Goal: Check status: Check status

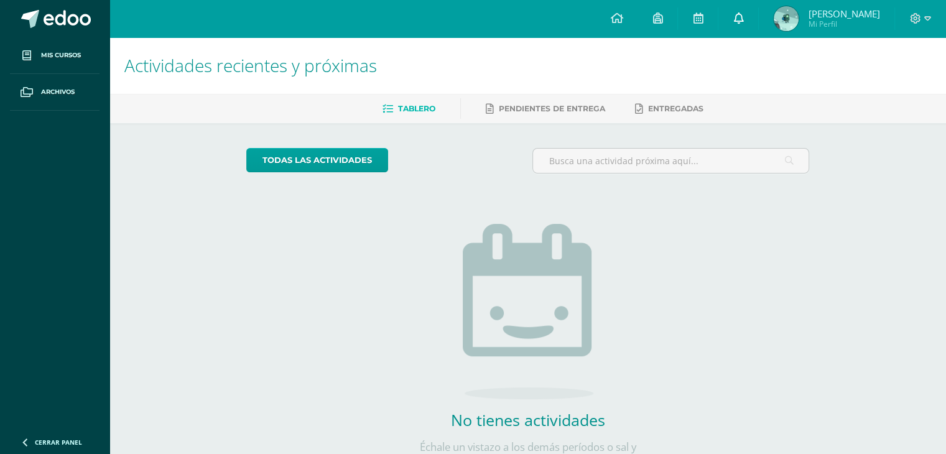
click at [738, 18] on icon at bounding box center [739, 17] width 10 height 11
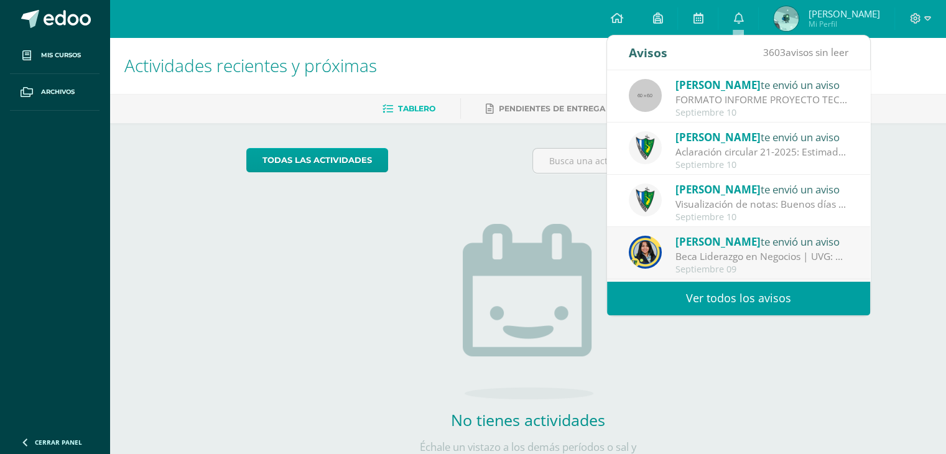
click at [914, 162] on div "Actividades recientes y próximas Tablero Pendientes de entrega Entregadas todas…" at bounding box center [528, 272] width 837 height 470
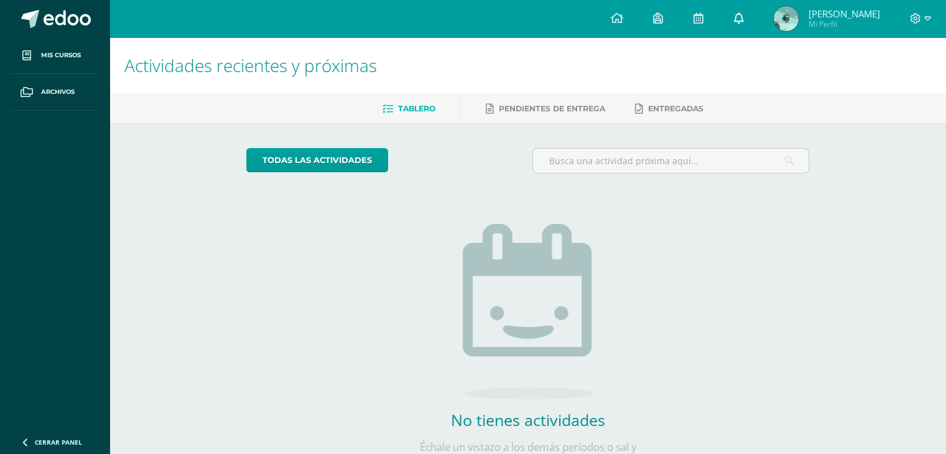
click at [744, 17] on link at bounding box center [739, 18] width 40 height 37
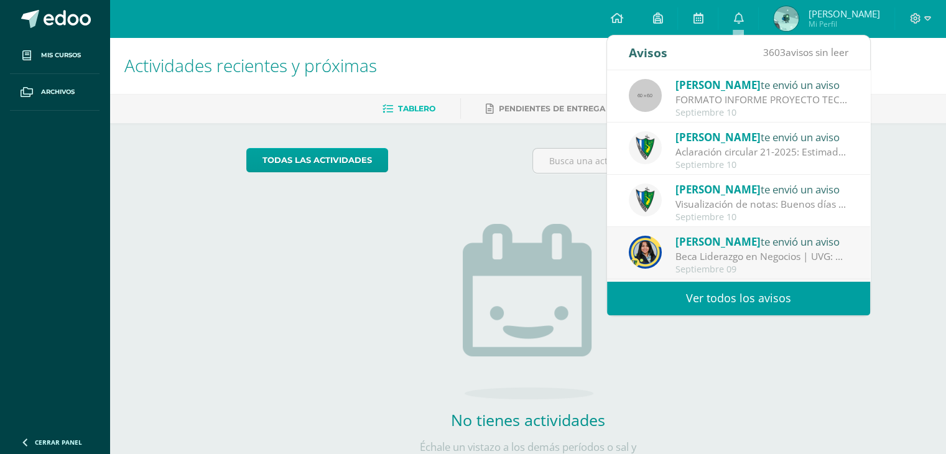
click at [893, 14] on link "Carlos Sebastian Mi Perfil" at bounding box center [827, 18] width 136 height 37
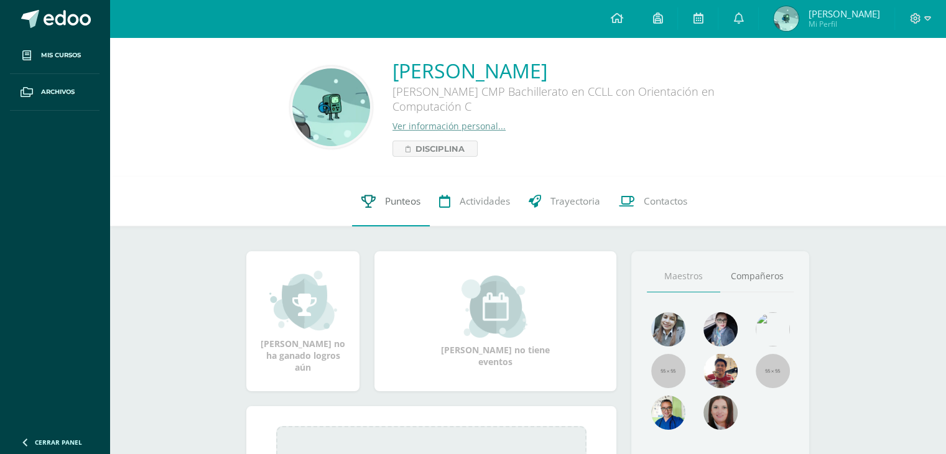
click at [396, 208] on span "Punteos" at bounding box center [402, 201] width 35 height 13
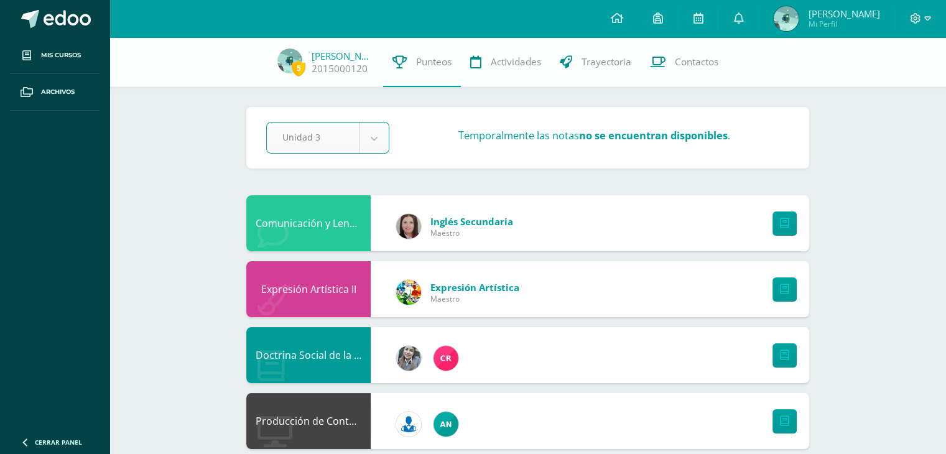
select select "Unidad 3"
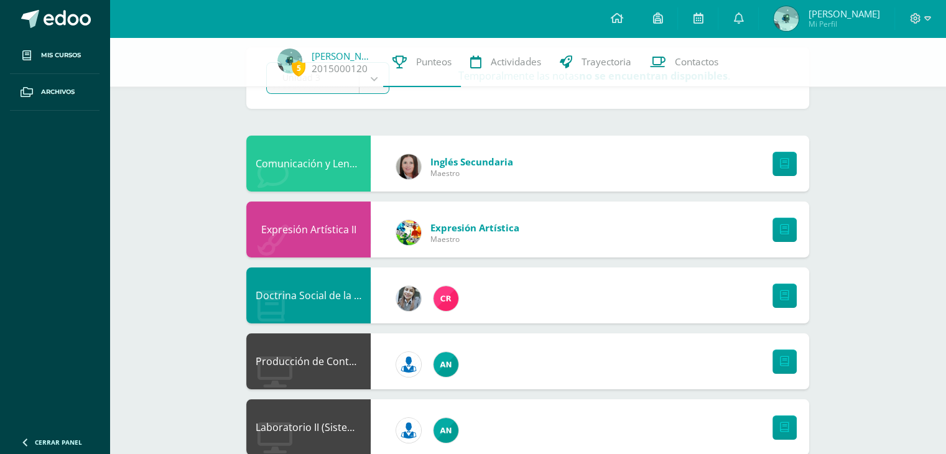
scroll to position [62, 0]
